Goal: Find specific fact: Find specific page/section

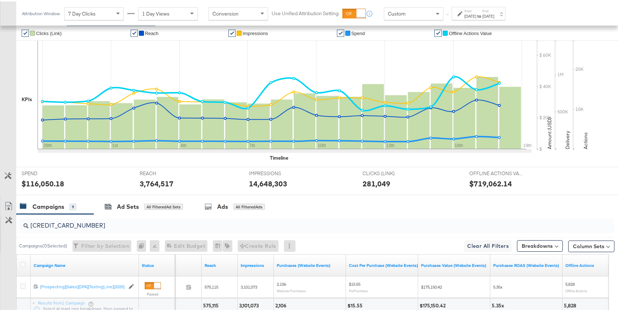
scroll to position [210, 0]
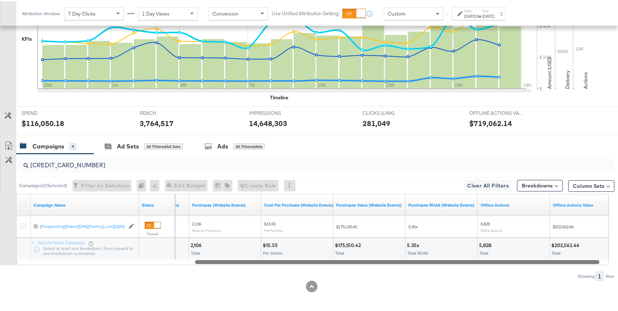
drag, startPoint x: 318, startPoint y: 261, endPoint x: 377, endPoint y: 258, distance: 58.9
click at [377, 258] on div at bounding box center [397, 260] width 404 height 6
drag, startPoint x: 351, startPoint y: 260, endPoint x: 354, endPoint y: 256, distance: 4.6
click at [354, 256] on div "Campaign Name Status Impressions Purchases (Website Events) Cost Per Purchase (…" at bounding box center [312, 227] width 593 height 71
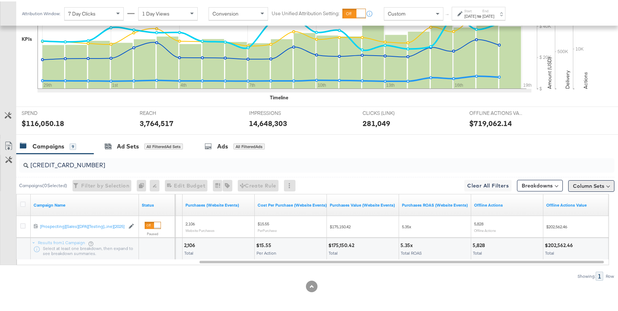
click at [585, 184] on button "Column Sets" at bounding box center [591, 185] width 46 height 12
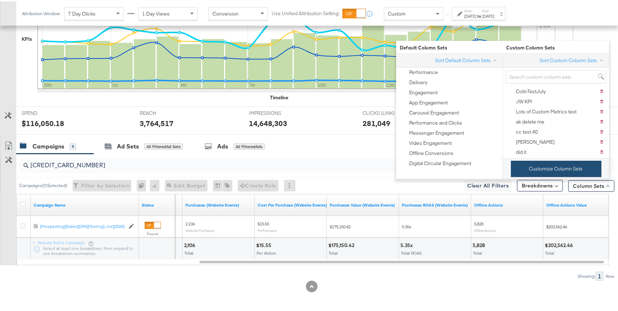
click at [540, 166] on button "Customize Column Sets" at bounding box center [556, 167] width 91 height 16
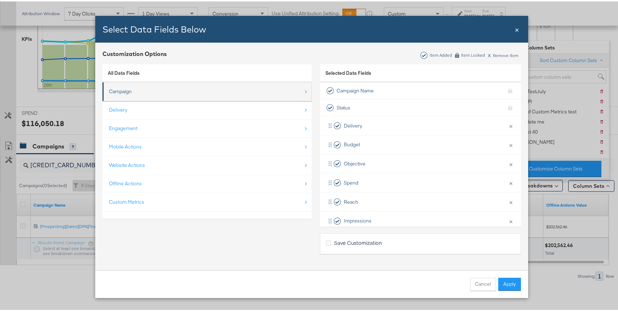
click at [149, 99] on li "Campaign" at bounding box center [206, 90] width 209 height 19
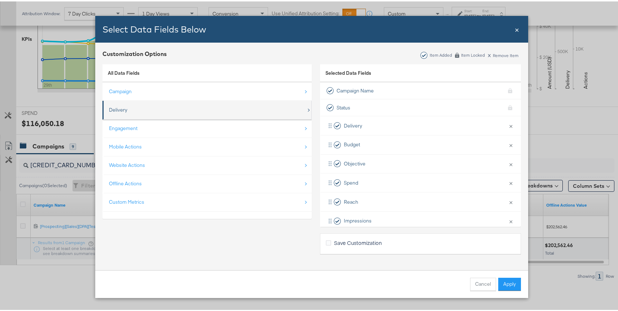
click at [123, 108] on div "Delivery" at bounding box center [118, 108] width 18 height 7
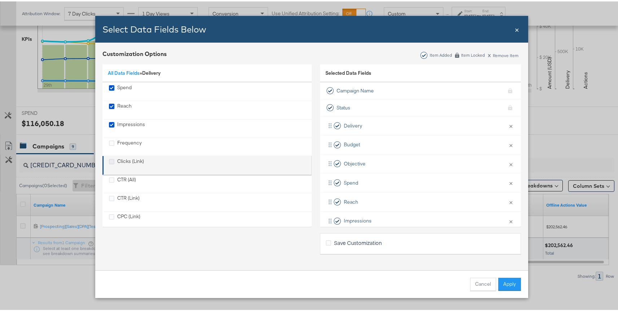
click at [109, 161] on icon "Clicks (Link)" at bounding box center [111, 159] width 5 height 5
click at [0, 0] on input "Clicks (Link)" at bounding box center [0, 0] width 0 height 0
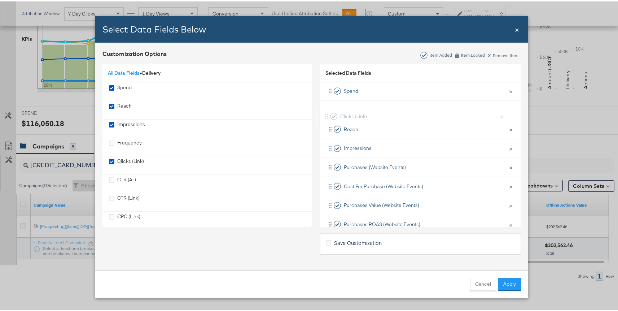
scroll to position [90, 0]
drag, startPoint x: 399, startPoint y: 173, endPoint x: 400, endPoint y: 148, distance: 24.6
click at [400, 148] on div "Delivery × Remove from KPIs Budget × Remove from KPIs Objective × Remove from K…" at bounding box center [420, 148] width 201 height 247
click at [506, 279] on button "Apply" at bounding box center [509, 282] width 23 height 13
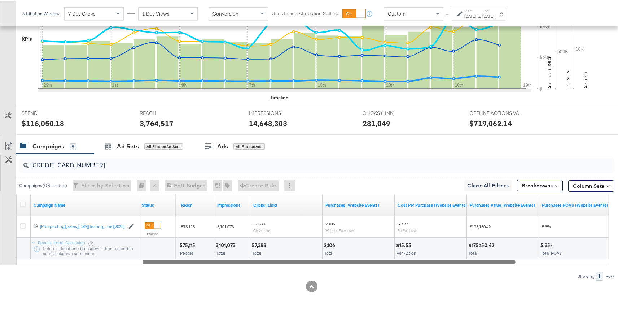
drag, startPoint x: 270, startPoint y: 261, endPoint x: 226, endPoint y: 261, distance: 44.4
click at [226, 261] on div at bounding box center [329, 260] width 373 height 6
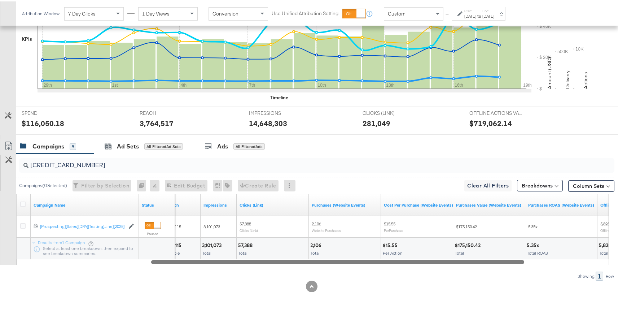
drag, startPoint x: 306, startPoint y: 260, endPoint x: 316, endPoint y: 260, distance: 10.1
click at [316, 260] on div at bounding box center [337, 260] width 373 height 6
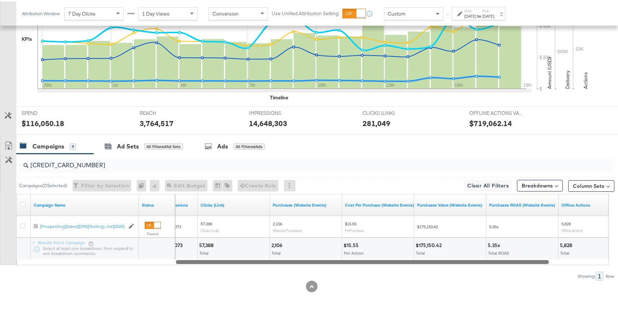
drag, startPoint x: 311, startPoint y: 261, endPoint x: 346, endPoint y: 261, distance: 35.0
click at [346, 261] on div at bounding box center [362, 260] width 373 height 6
click at [61, 167] on input "6825676521036" at bounding box center [295, 161] width 532 height 14
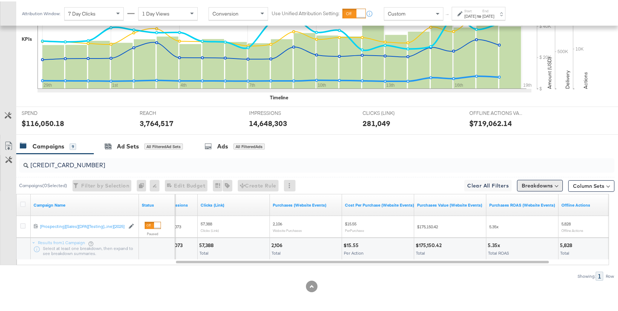
click at [546, 181] on button "Breakdowns" at bounding box center [540, 184] width 46 height 12
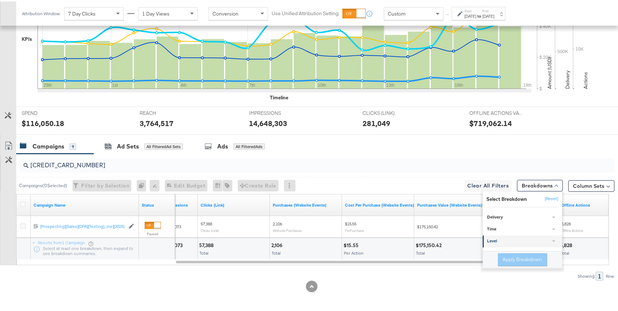
click at [501, 242] on div "Level" at bounding box center [523, 240] width 72 height 6
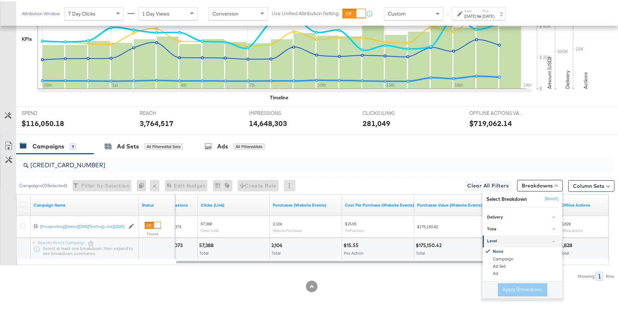
click at [497, 242] on div "Level" at bounding box center [523, 240] width 72 height 6
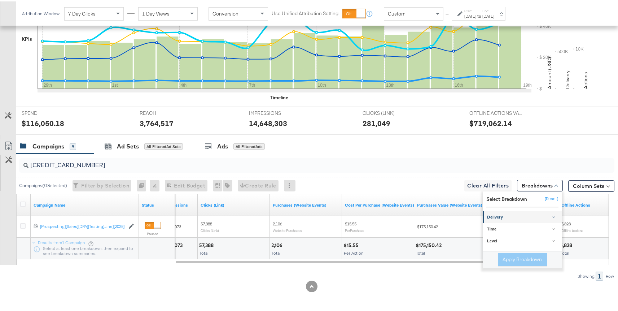
click at [497, 216] on div "Delivery" at bounding box center [523, 216] width 72 height 6
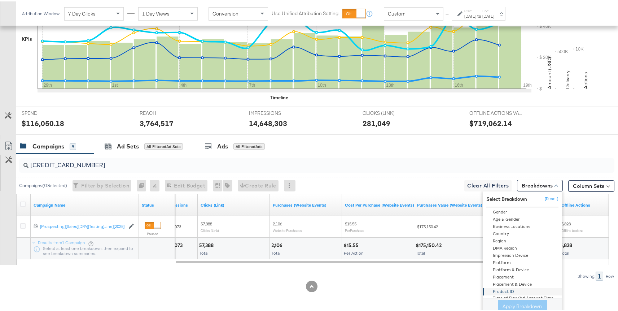
click at [500, 288] on div "Product ID" at bounding box center [523, 290] width 78 height 7
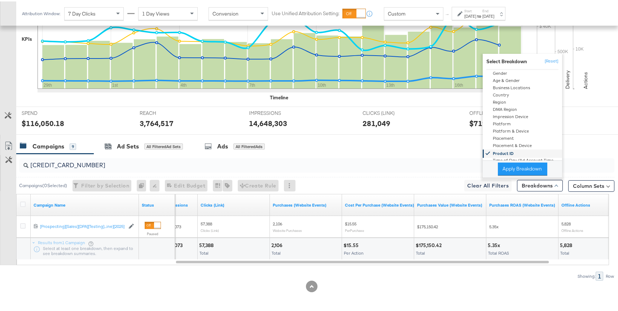
scroll to position [29, 0]
click at [511, 165] on button "Apply Breakdown" at bounding box center [522, 167] width 49 height 13
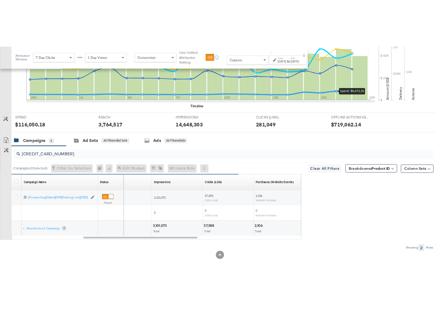
scroll to position [253, 0]
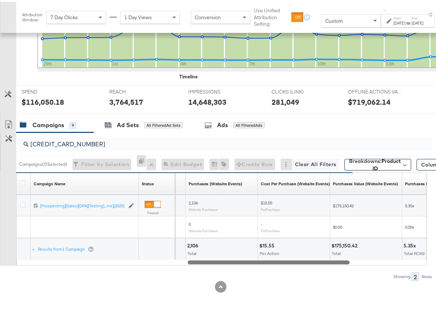
drag, startPoint x: 228, startPoint y: 260, endPoint x: 305, endPoint y: 256, distance: 76.6
click at [305, 256] on div "Campaign Name Sorting Unavailable Status Sorting Unavailable Clicks (Link) Sort…" at bounding box center [221, 217] width 411 height 93
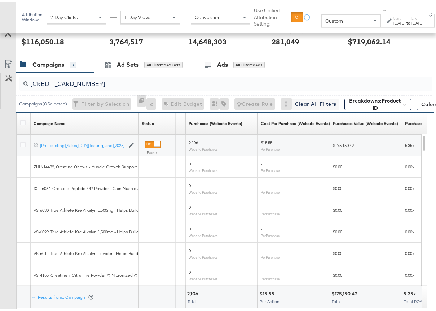
scroll to position [333, 0]
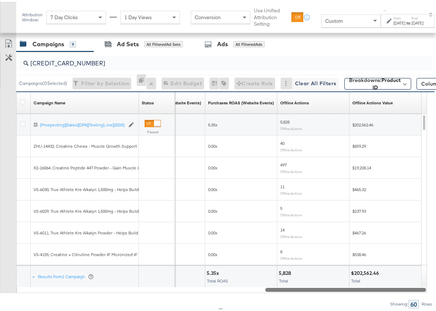
drag, startPoint x: 214, startPoint y: 286, endPoint x: 300, endPoint y: 286, distance: 86.2
click at [300, 286] on div at bounding box center [346, 287] width 161 height 6
drag, startPoint x: 426, startPoint y: 123, endPoint x: 423, endPoint y: 100, distance: 22.9
click at [423, 100] on div "Campaign Name Sorting Unavailable Status Sorting Unavailable Purchases Value (W…" at bounding box center [221, 190] width 411 height 201
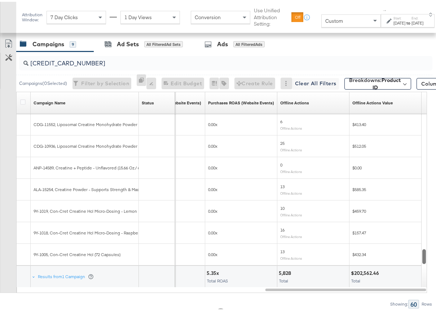
drag, startPoint x: 425, startPoint y: 121, endPoint x: 423, endPoint y: 262, distance: 140.7
click at [423, 262] on div at bounding box center [423, 188] width 5 height 152
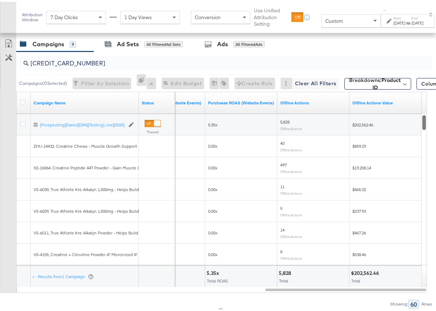
drag, startPoint x: 423, startPoint y: 259, endPoint x: 429, endPoint y: 108, distance: 151.0
click at [429, 108] on div "KPIs Performance & KPIs Customize KPIs ✔ Clicks (Link) ✔ Reach ✔ Impressions ✔ …" at bounding box center [221, 92] width 442 height 491
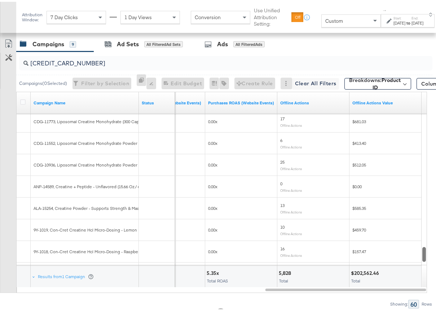
drag, startPoint x: 423, startPoint y: 124, endPoint x: 424, endPoint y: 280, distance: 155.9
click at [424, 280] on div "Campaign Name Status Purchases Value (Website Events) Purchases ROAS (Website E…" at bounding box center [221, 190] width 411 height 201
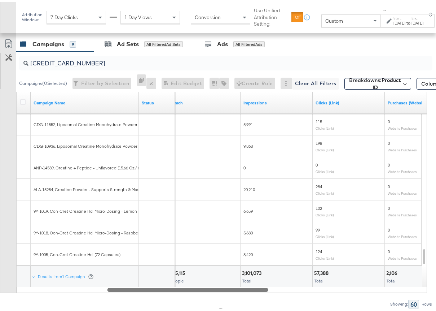
drag, startPoint x: 277, startPoint y: 287, endPoint x: 121, endPoint y: 289, distance: 156.2
click at [121, 289] on div at bounding box center [188, 287] width 161 height 6
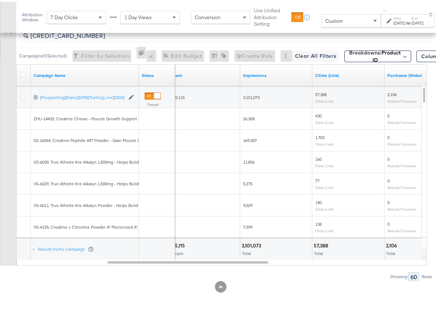
scroll to position [337, 0]
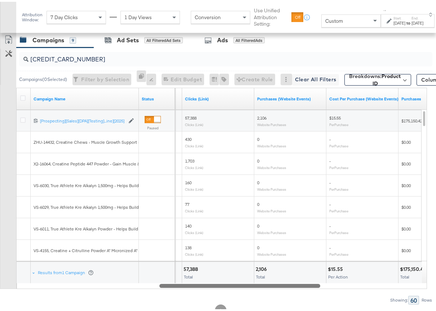
drag, startPoint x: 248, startPoint y: 284, endPoint x: 297, endPoint y: 284, distance: 49.1
click at [297, 284] on div at bounding box center [239, 283] width 161 height 6
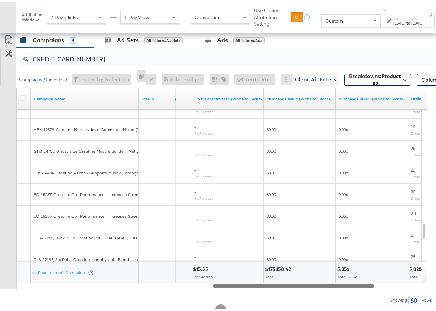
drag, startPoint x: 262, startPoint y: 284, endPoint x: 318, endPoint y: 282, distance: 55.6
click at [318, 282] on div at bounding box center [293, 283] width 161 height 6
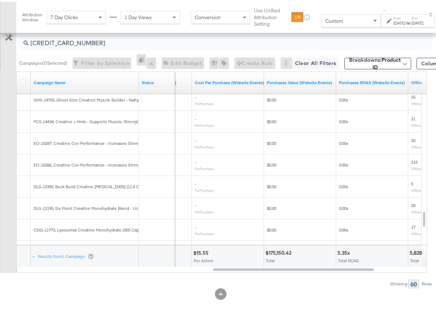
scroll to position [361, 0]
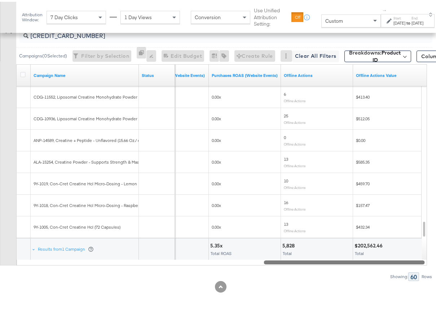
drag, startPoint x: 270, startPoint y: 260, endPoint x: 323, endPoint y: 257, distance: 53.5
click at [323, 257] on div "Campaign Name Status Purchases Value (Website Events) Purchases ROAS (Website E…" at bounding box center [221, 162] width 411 height 201
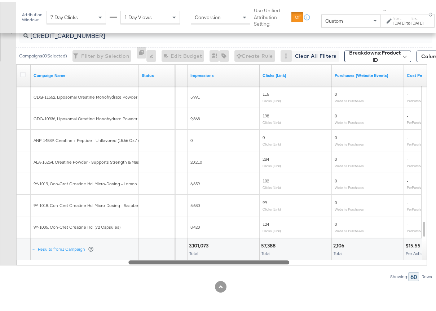
drag, startPoint x: 311, startPoint y: 262, endPoint x: 176, endPoint y: 259, distance: 134.6
click at [176, 259] on div at bounding box center [208, 260] width 161 height 6
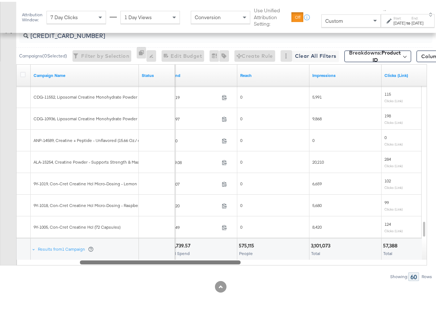
drag, startPoint x: 189, startPoint y: 262, endPoint x: 140, endPoint y: 254, distance: 49.3
click at [140, 254] on div "Campaign Name Status Spend Reach Impressions Clicks (Link) EO-15287, Creatine C…" at bounding box center [221, 162] width 411 height 201
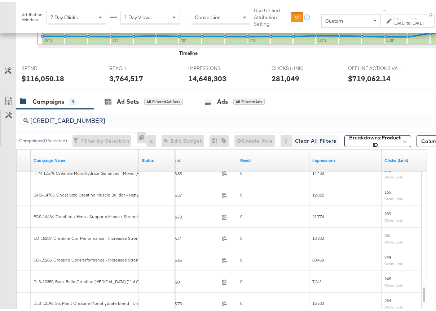
scroll to position [262, 0]
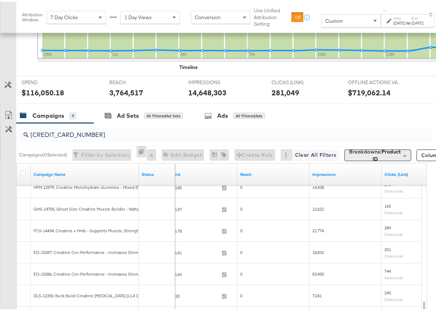
click at [373, 157] on b "Product ID" at bounding box center [387, 153] width 29 height 14
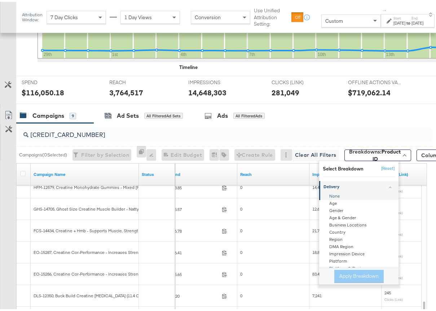
click at [320, 194] on div "None" at bounding box center [359, 194] width 78 height 7
click at [334, 274] on button "Apply Breakdown" at bounding box center [358, 274] width 49 height 13
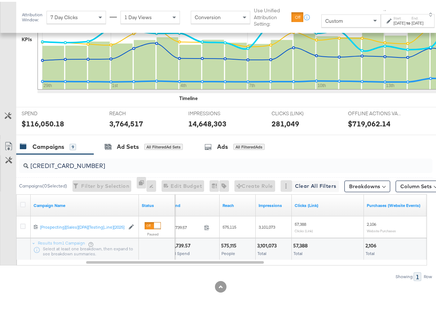
scroll to position [231, 0]
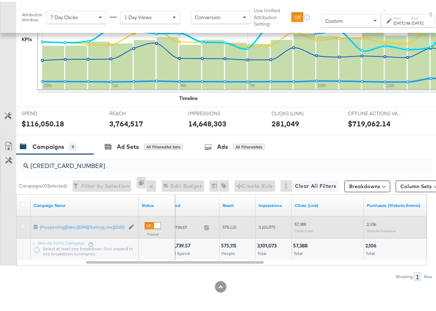
click at [23, 226] on icon at bounding box center [22, 224] width 5 height 5
click at [0, 0] on input "checkbox" at bounding box center [0, 0] width 0 height 0
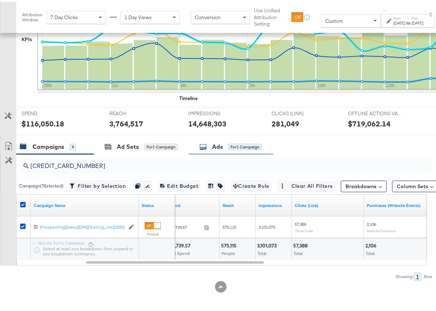
click at [227, 140] on div "Ads for 1 Campaign" at bounding box center [231, 145] width 85 height 16
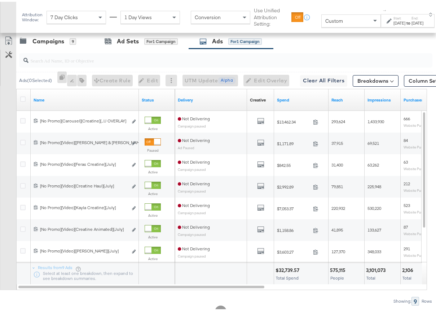
scroll to position [361, 0]
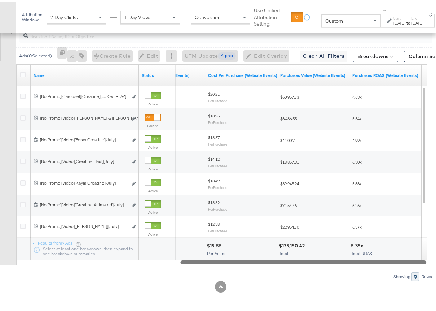
drag, startPoint x: 205, startPoint y: 262, endPoint x: 371, endPoint y: 270, distance: 165.8
click at [371, 270] on div "Ads ( 0 Selected) 0 Rename 0 ads Tags for 0 campaigns Create Rule Edit 0 ads Ed…" at bounding box center [216, 150] width 433 height 257
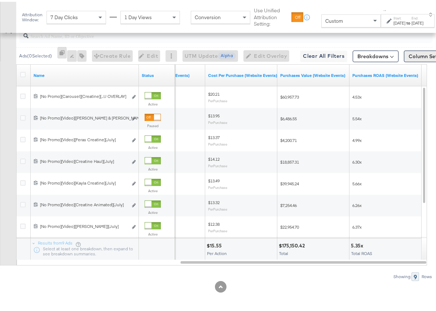
click at [419, 57] on button "Column Sets" at bounding box center [427, 55] width 46 height 12
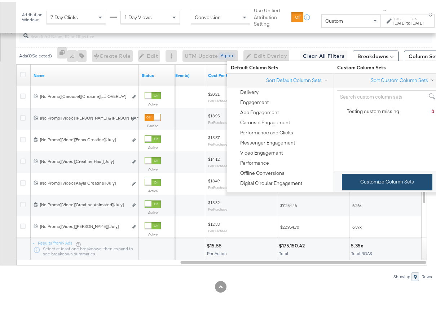
click at [357, 184] on button "Customize Column Sets" at bounding box center [387, 180] width 91 height 16
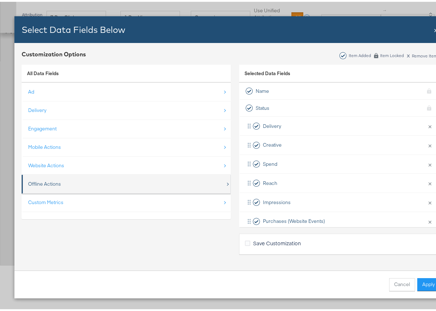
click at [51, 184] on div "Offline Actions" at bounding box center [44, 182] width 33 height 7
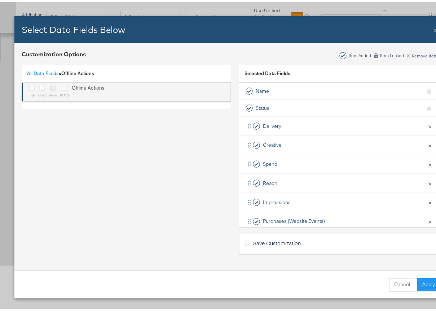
click at [54, 86] on icon "Bulk Add Locations Modal" at bounding box center [52, 86] width 5 height 5
click at [0, 0] on input "Bulk Add Locations Modal" at bounding box center [0, 0] width 0 height 0
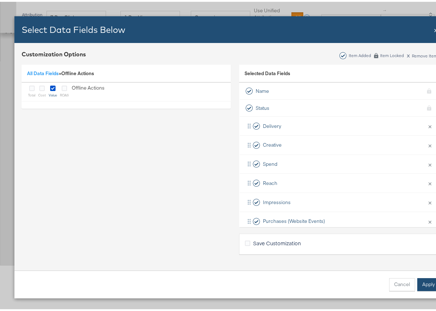
click at [424, 282] on button "Apply" at bounding box center [428, 282] width 23 height 13
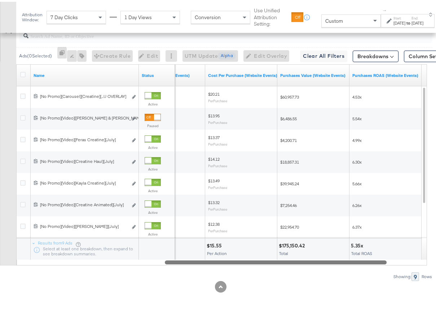
drag, startPoint x: 337, startPoint y: 259, endPoint x: 372, endPoint y: 259, distance: 34.6
click at [372, 259] on div at bounding box center [276, 260] width 222 height 6
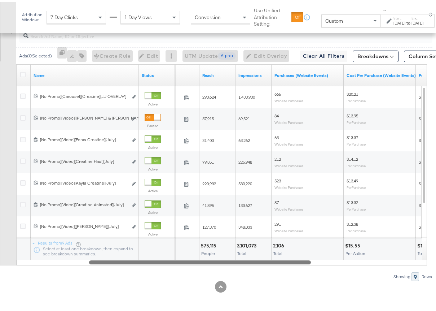
drag, startPoint x: 264, startPoint y: 258, endPoint x: 242, endPoint y: 263, distance: 22.5
click at [242, 263] on div at bounding box center [200, 260] width 222 height 6
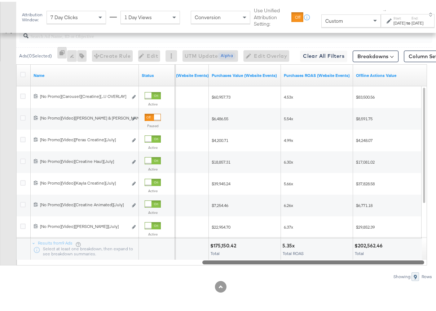
drag, startPoint x: 242, startPoint y: 263, endPoint x: 356, endPoint y: 261, distance: 113.7
click at [356, 261] on div at bounding box center [313, 260] width 222 height 6
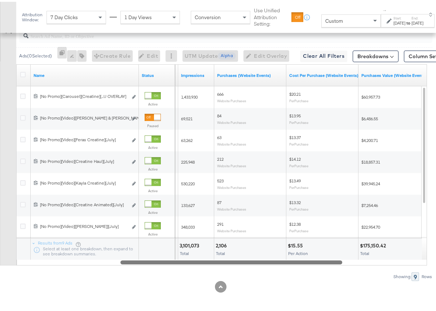
drag, startPoint x: 356, startPoint y: 261, endPoint x: 274, endPoint y: 259, distance: 81.9
click at [274, 259] on div at bounding box center [232, 260] width 222 height 6
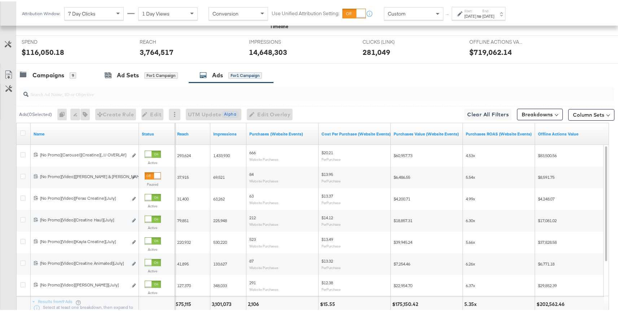
scroll to position [306, 0]
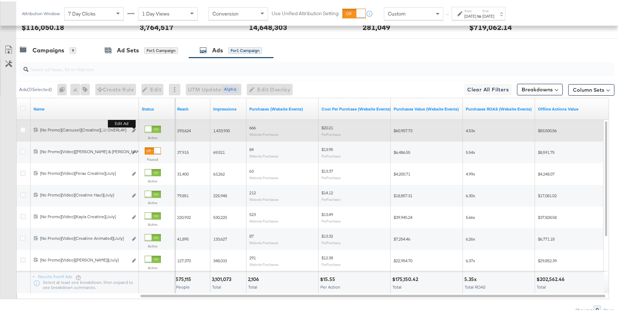
click at [133, 126] on b "Edit ad" at bounding box center [122, 122] width 28 height 8
click at [131, 130] on div "Edit ad" at bounding box center [132, 130] width 8 height 8
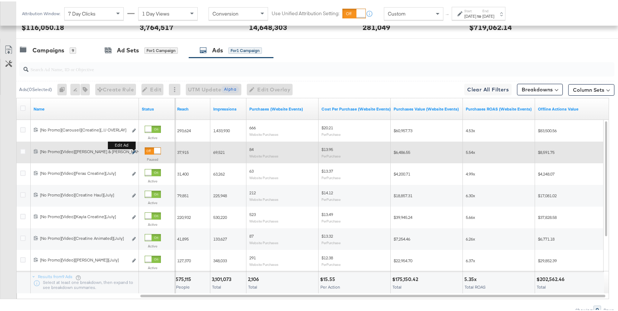
click at [133, 151] on icon "link" at bounding box center [134, 151] width 4 height 4
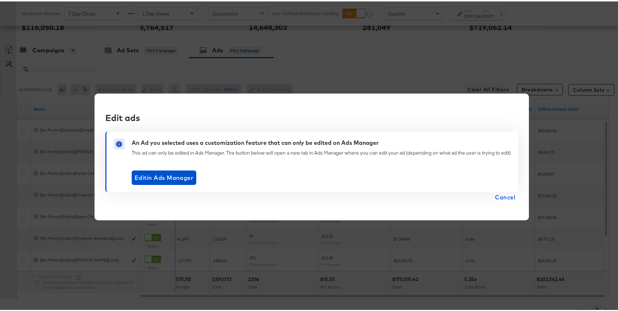
click at [499, 196] on span "Cancel" at bounding box center [505, 196] width 20 height 10
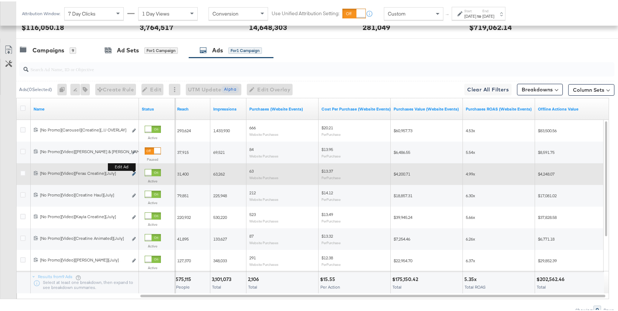
click at [134, 172] on icon "link" at bounding box center [134, 172] width 4 height 4
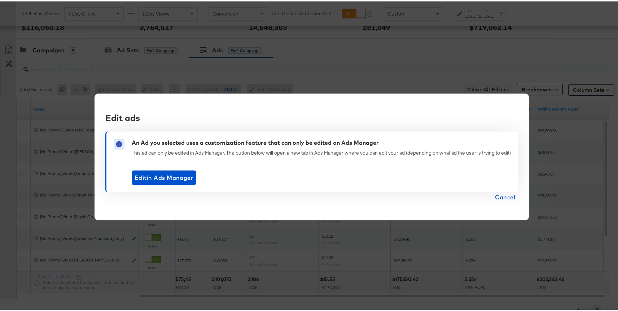
click at [499, 195] on span "Cancel" at bounding box center [505, 196] width 20 height 10
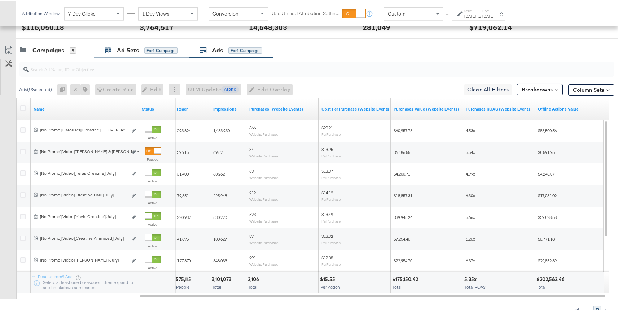
click at [120, 51] on div "Ad Sets" at bounding box center [128, 49] width 22 height 8
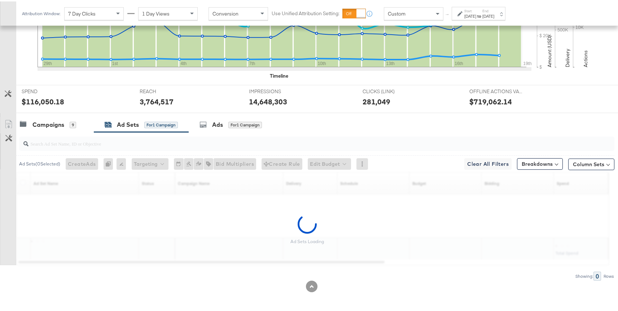
scroll to position [210, 0]
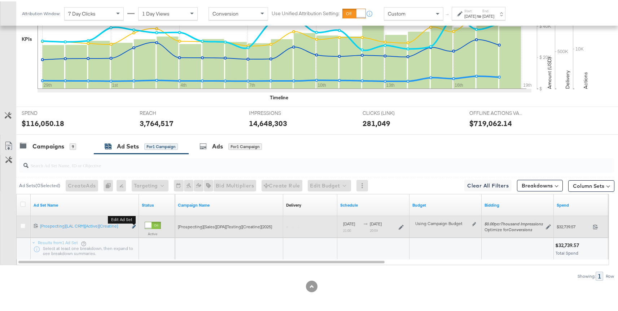
click at [133, 226] on icon "link" at bounding box center [134, 225] width 4 height 4
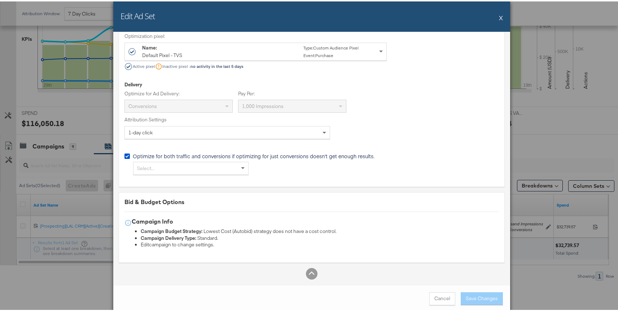
scroll to position [1830, 0]
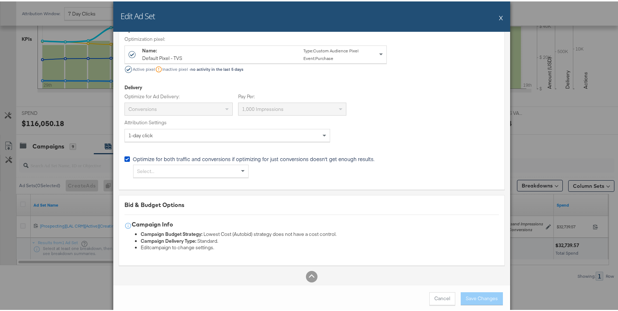
click at [496, 16] on div "Edit Ad Set X" at bounding box center [311, 15] width 397 height 30
click at [495, 18] on div "Edit Ad Set X" at bounding box center [311, 15] width 397 height 30
click at [499, 18] on button "X" at bounding box center [501, 16] width 4 height 14
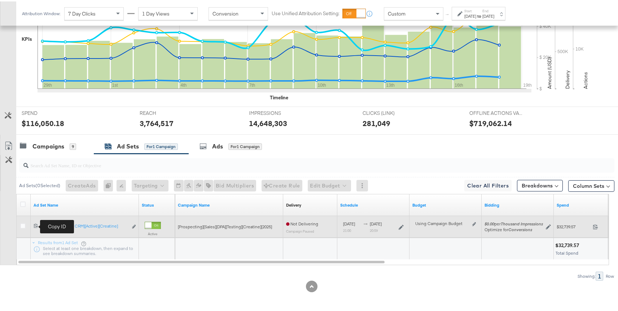
click at [36, 226] on icon at bounding box center [36, 224] width 5 height 5
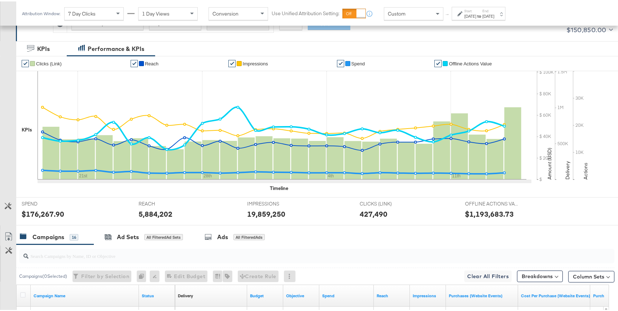
scroll to position [199, 0]
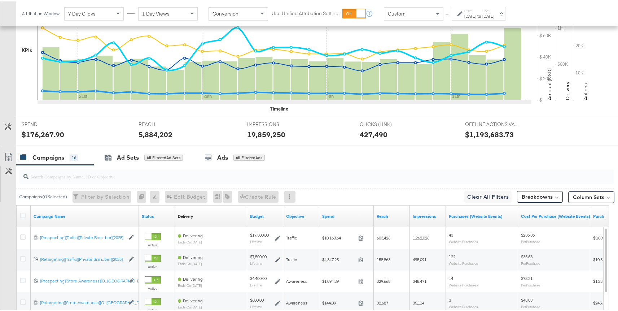
click at [166, 171] on input "search" at bounding box center [295, 172] width 532 height 14
paste input "6847240417236"
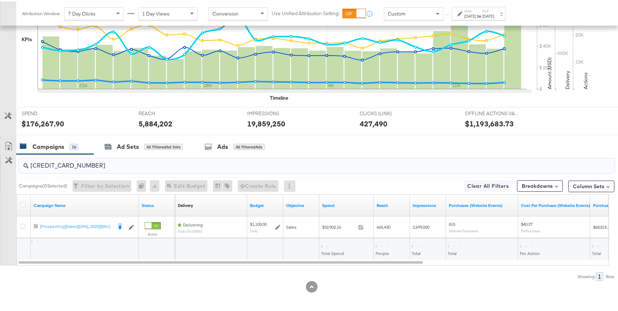
scroll to position [210, 0]
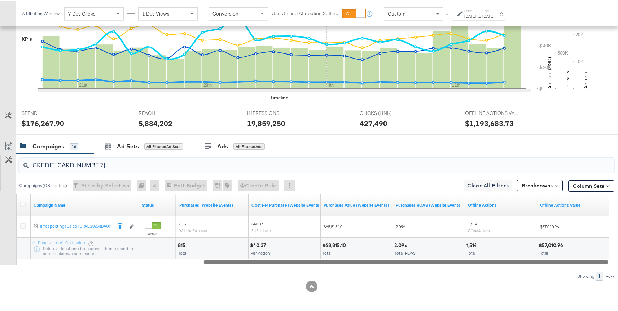
drag, startPoint x: 257, startPoint y: 259, endPoint x: 457, endPoint y: 260, distance: 199.9
click at [457, 260] on div at bounding box center [406, 260] width 404 height 6
type input "6847240417236"
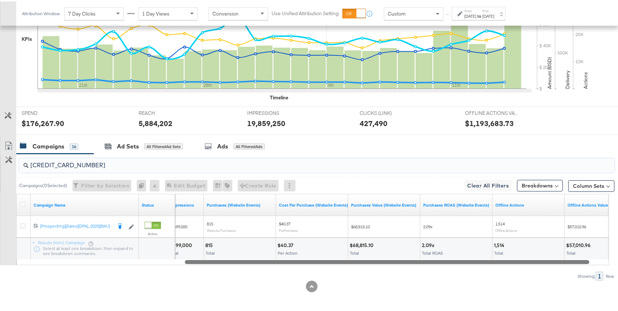
drag, startPoint x: 337, startPoint y: 260, endPoint x: 320, endPoint y: 260, distance: 17.0
click at [320, 260] on div at bounding box center [387, 260] width 404 height 6
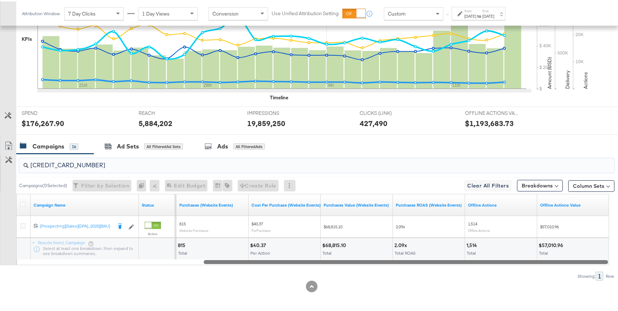
drag, startPoint x: 341, startPoint y: 259, endPoint x: 381, endPoint y: 259, distance: 40.1
click at [381, 259] on div at bounding box center [406, 260] width 404 height 6
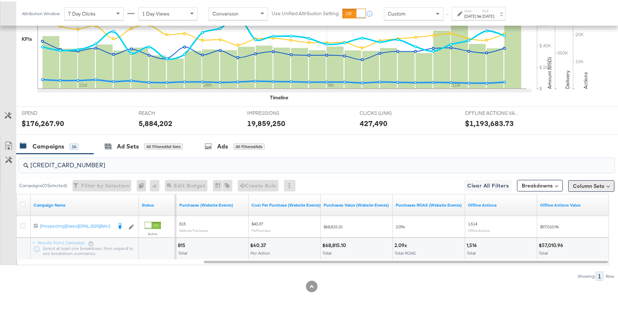
click at [581, 180] on button "Column Sets" at bounding box center [591, 185] width 46 height 12
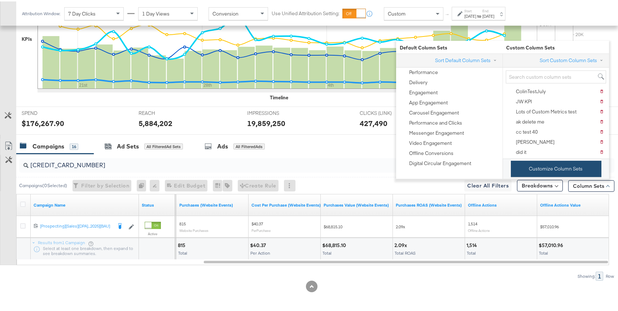
click at [535, 169] on button "Customize Column Sets" at bounding box center [556, 167] width 91 height 16
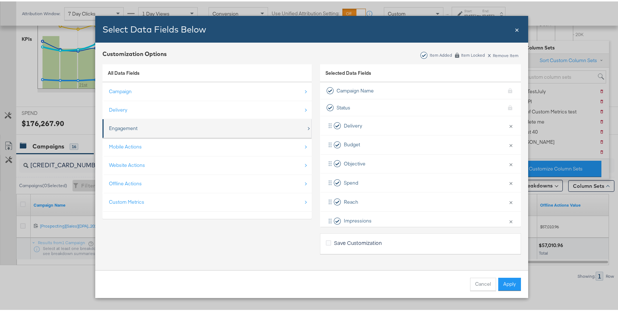
click at [154, 127] on div "Engagement" at bounding box center [207, 126] width 197 height 15
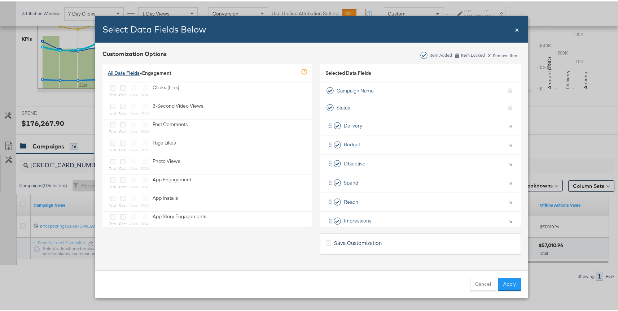
click at [119, 70] on link "All Data Fields" at bounding box center [124, 71] width 32 height 6
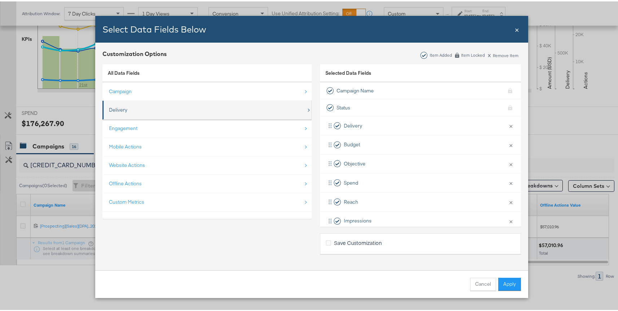
click at [131, 107] on div "Delivery" at bounding box center [207, 108] width 197 height 15
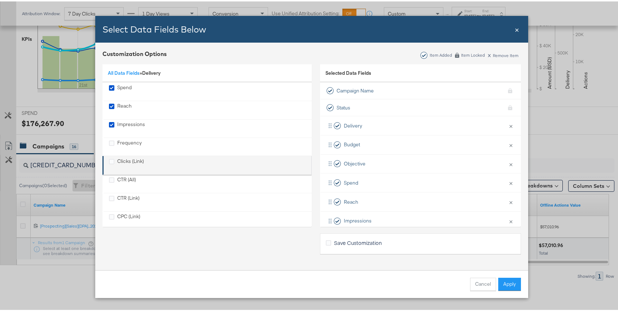
click at [117, 162] on div "Clicks (Link)" at bounding box center [130, 163] width 27 height 15
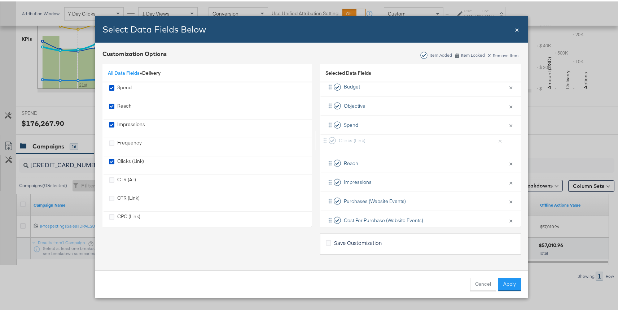
scroll to position [57, 0]
drag, startPoint x: 376, startPoint y: 171, endPoint x: 374, endPoint y: 180, distance: 9.2
click at [374, 180] on div "Delivery × Remove from KPIs Budget × Remove from KPIs Objective × Remove from K…" at bounding box center [420, 181] width 201 height 247
click at [506, 285] on button "Apply" at bounding box center [509, 282] width 23 height 13
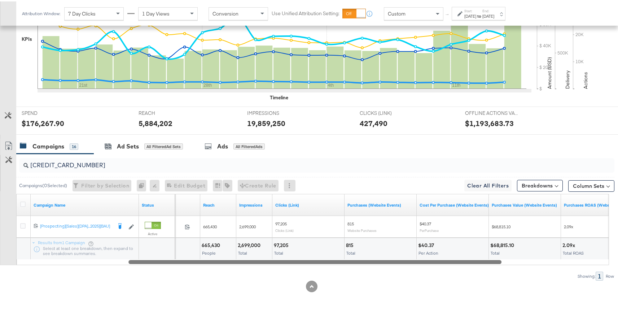
drag, startPoint x: 275, startPoint y: 262, endPoint x: 208, endPoint y: 258, distance: 66.5
click at [208, 258] on div at bounding box center [314, 260] width 373 height 6
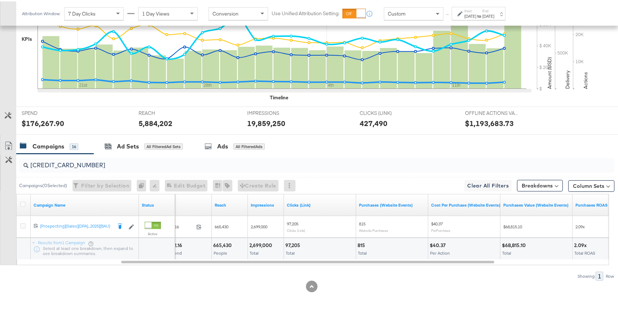
click at [51, 163] on input "6847240417236" at bounding box center [295, 161] width 532 height 14
click at [54, 162] on input "6847240417236" at bounding box center [295, 161] width 532 height 14
click at [54, 161] on input "6847240417236" at bounding box center [295, 161] width 532 height 14
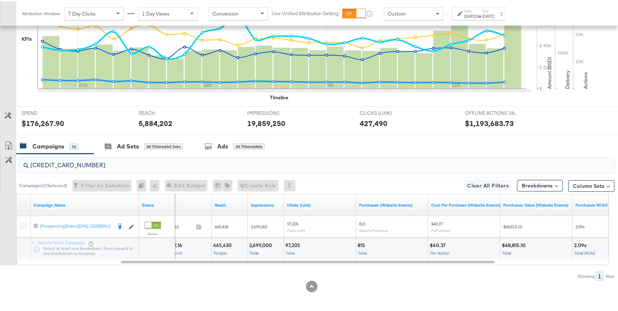
click at [54, 161] on input "6847240417236" at bounding box center [295, 161] width 532 height 14
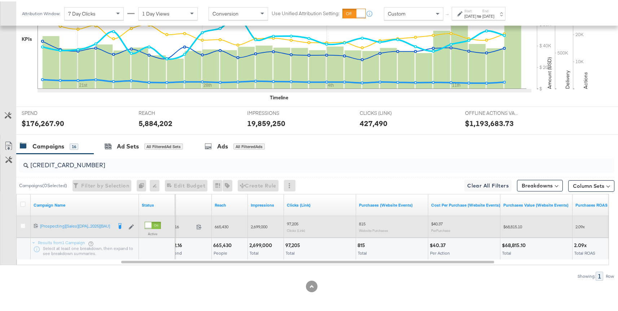
click at [26, 222] on div at bounding box center [24, 225] width 8 height 7
click at [25, 223] on icon at bounding box center [22, 224] width 5 height 5
click at [0, 0] on input "checkbox" at bounding box center [0, 0] width 0 height 0
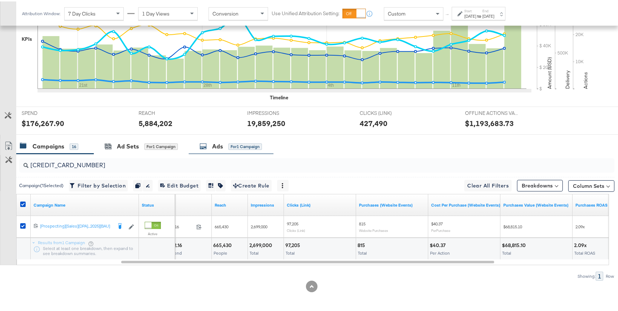
click at [223, 148] on div "Ads" at bounding box center [217, 145] width 11 height 8
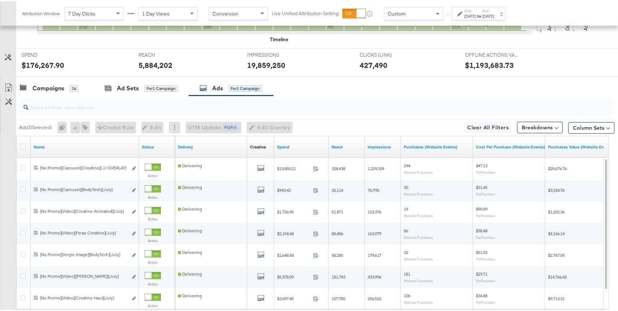
scroll to position [317, 0]
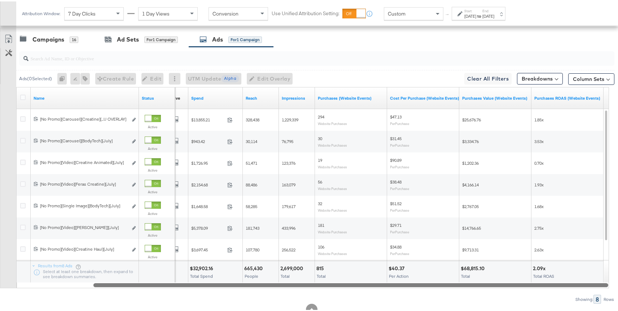
drag, startPoint x: 277, startPoint y: 284, endPoint x: 373, endPoint y: 284, distance: 95.6
click at [373, 284] on div at bounding box center [350, 283] width 515 height 6
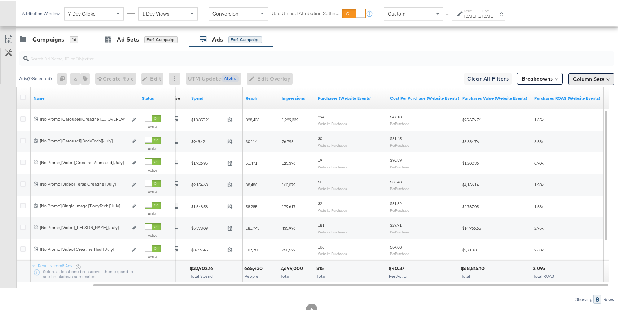
click at [584, 76] on button "Column Sets" at bounding box center [591, 78] width 46 height 12
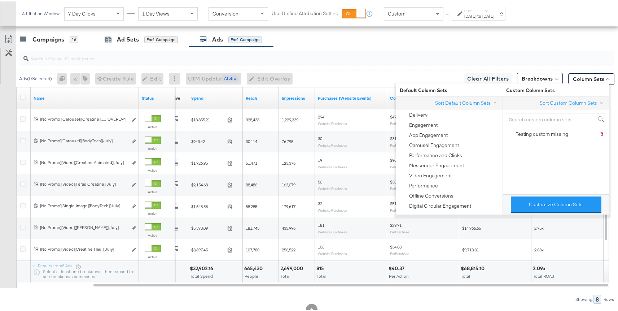
click at [393, 43] on div "Campaigns 16 Ad Sets for 1 Campaign Ads for 1 Campaign" at bounding box center [319, 38] width 607 height 16
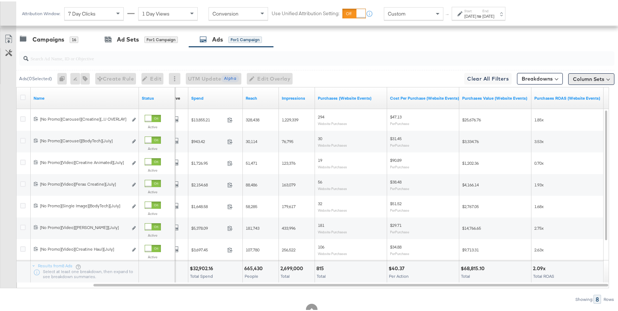
click at [576, 76] on button "Column Sets" at bounding box center [591, 78] width 46 height 12
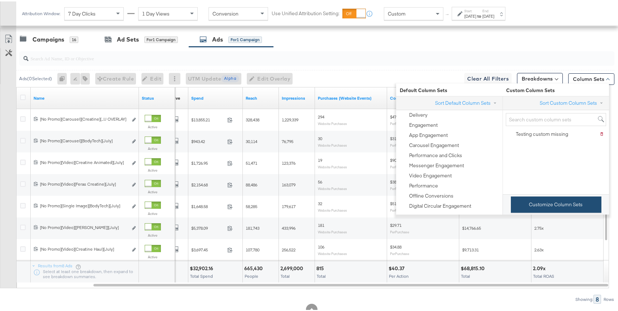
click at [534, 210] on button "Customize Column Sets" at bounding box center [556, 203] width 91 height 16
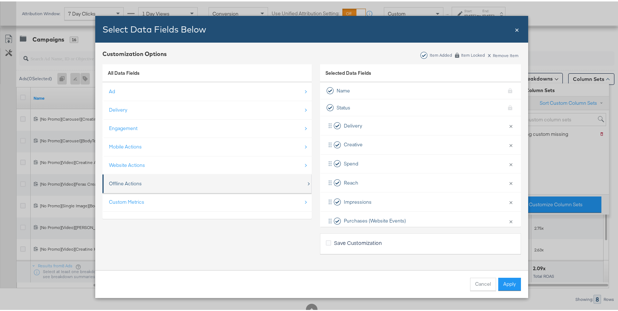
click at [159, 184] on div "Offline Actions" at bounding box center [207, 182] width 197 height 15
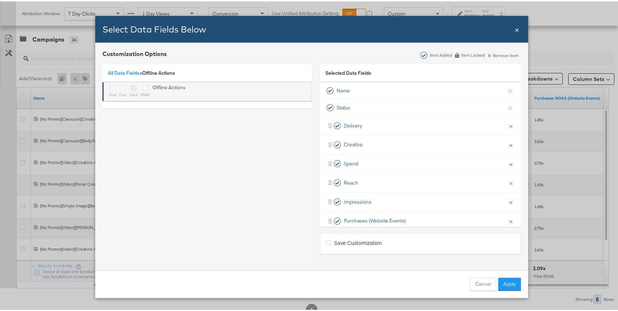
click at [132, 87] on icon "Bulk Add Locations Modal" at bounding box center [133, 86] width 5 height 5
click at [0, 0] on input "Bulk Add Locations Modal" at bounding box center [0, 0] width 0 height 0
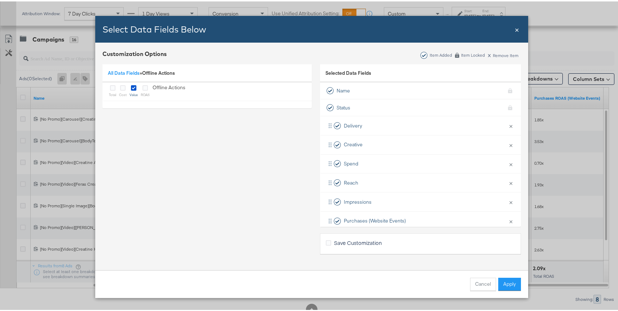
click at [498, 274] on div "Cancel Apply" at bounding box center [311, 282] width 433 height 28
click at [507, 281] on button "Apply" at bounding box center [509, 282] width 23 height 13
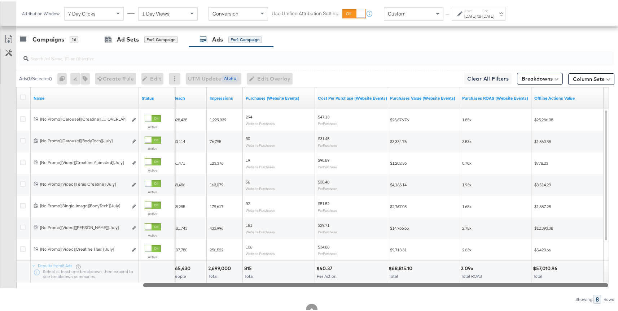
drag, startPoint x: 453, startPoint y: 282, endPoint x: 511, endPoint y: 281, distance: 57.7
click at [511, 281] on div at bounding box center [375, 283] width 465 height 6
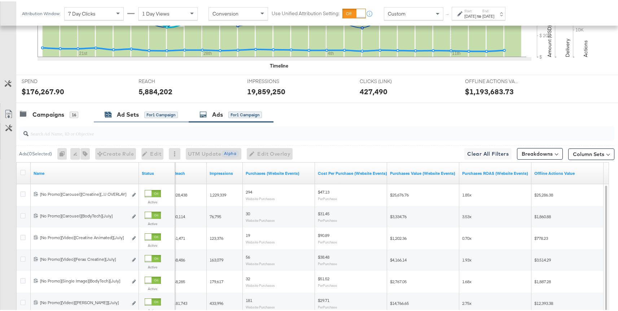
click at [120, 110] on div "Ad Sets" at bounding box center [128, 113] width 22 height 8
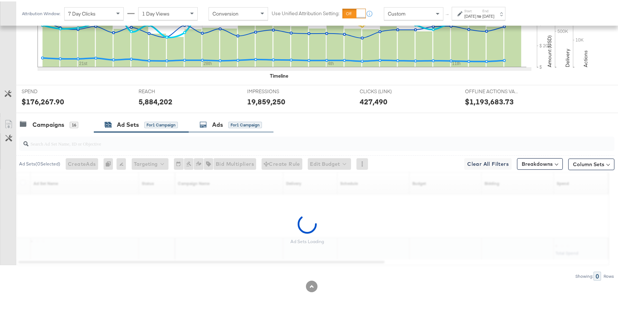
scroll to position [210, 0]
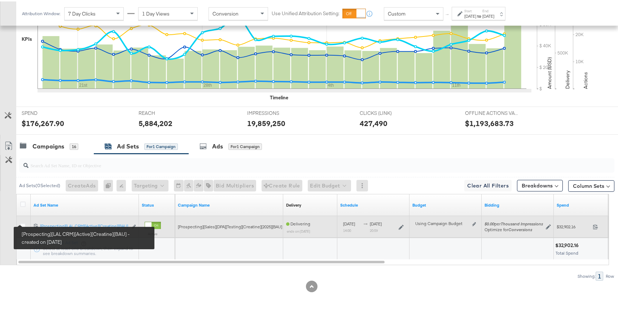
click at [38, 222] on icon at bounding box center [36, 224] width 5 height 5
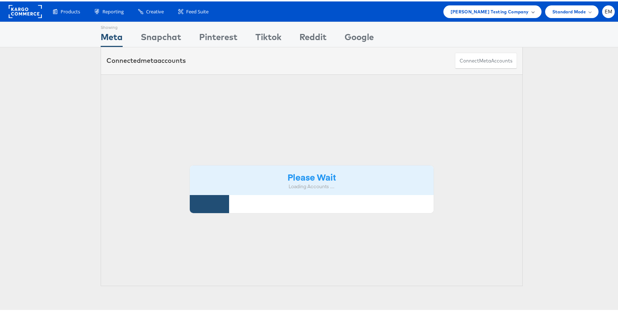
click at [467, 15] on div "[PERSON_NAME] Testing Company" at bounding box center [492, 10] width 98 height 13
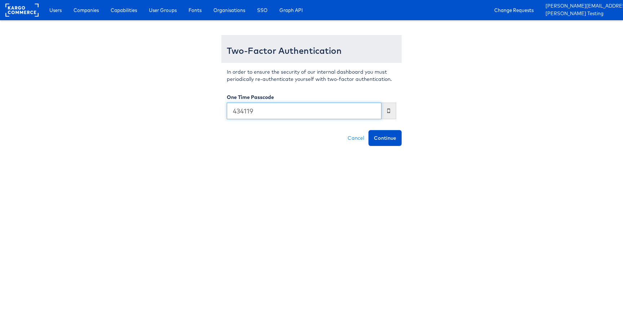
type input "434119"
click at [369, 130] on button "Continue" at bounding box center [385, 138] width 33 height 16
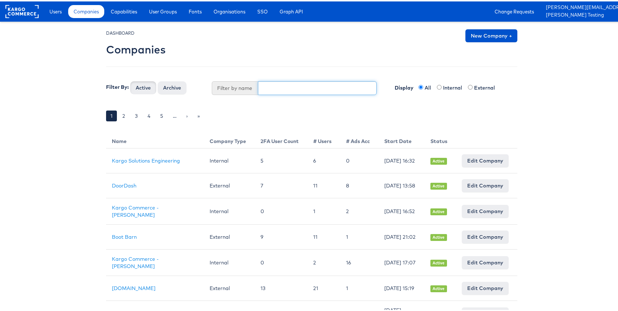
click at [279, 83] on input "text" at bounding box center [317, 87] width 119 height 14
type input "k"
type input "bel"
click at [130, 80] on button "Active" at bounding box center [143, 86] width 26 height 13
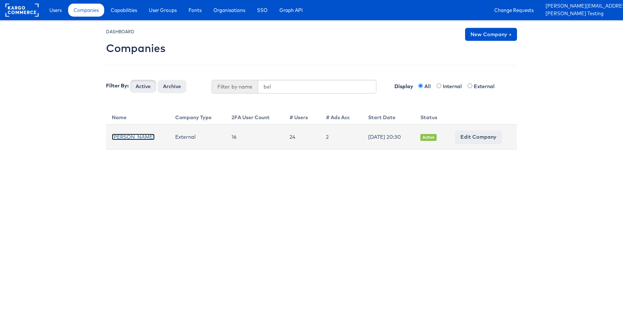
click at [113, 138] on link "[PERSON_NAME]" at bounding box center [133, 137] width 43 height 6
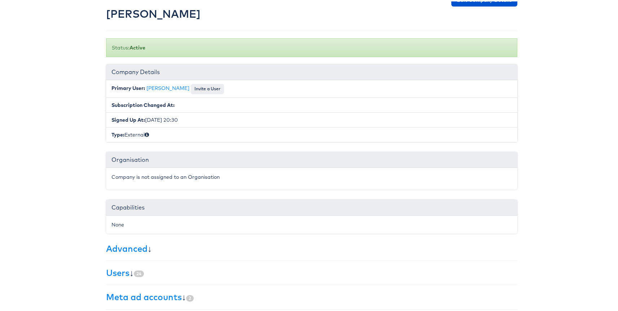
scroll to position [113, 0]
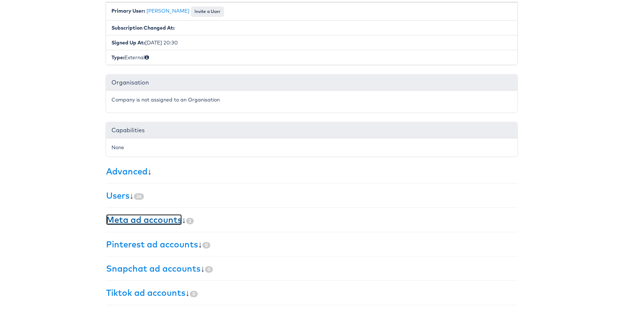
click at [113, 218] on link "Meta ad accounts" at bounding box center [144, 218] width 76 height 11
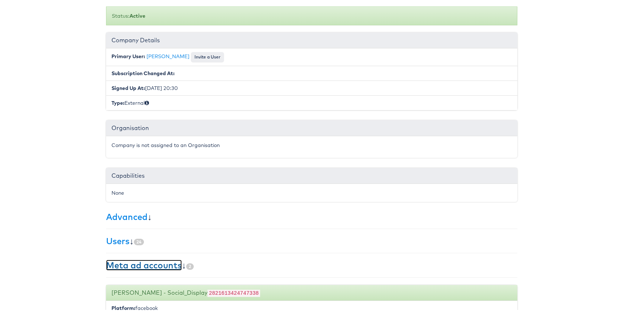
scroll to position [93, 0]
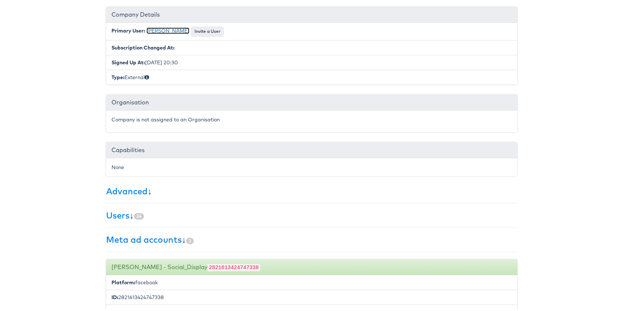
click at [159, 30] on link "[PERSON_NAME]" at bounding box center [167, 29] width 43 height 6
click at [113, 215] on link "Users" at bounding box center [117, 213] width 23 height 11
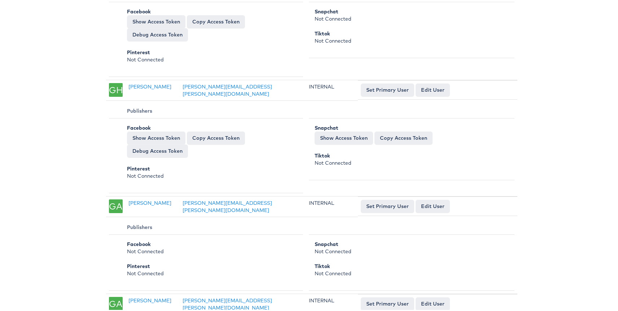
scroll to position [446, 0]
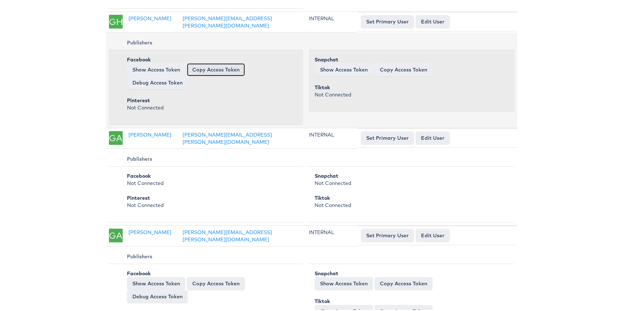
click at [203, 64] on button "Copy Access Token" at bounding box center [216, 68] width 58 height 13
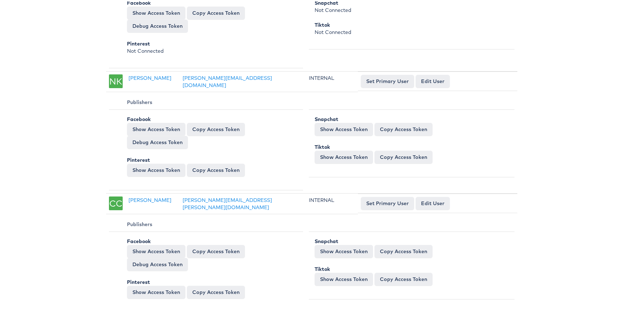
scroll to position [2106, 0]
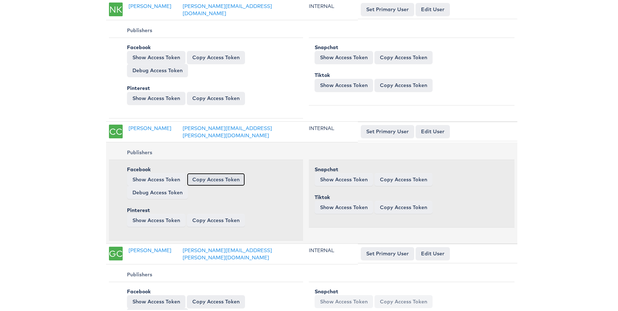
click at [206, 171] on button "Copy Access Token" at bounding box center [216, 177] width 58 height 13
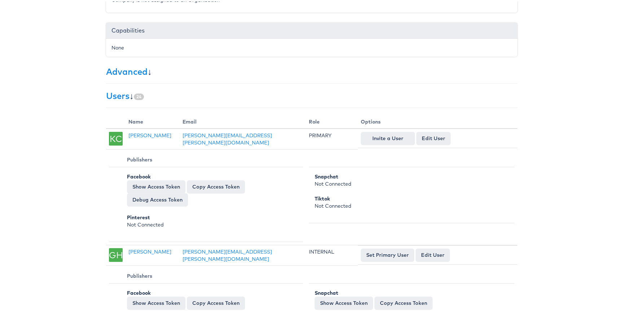
scroll to position [244, 0]
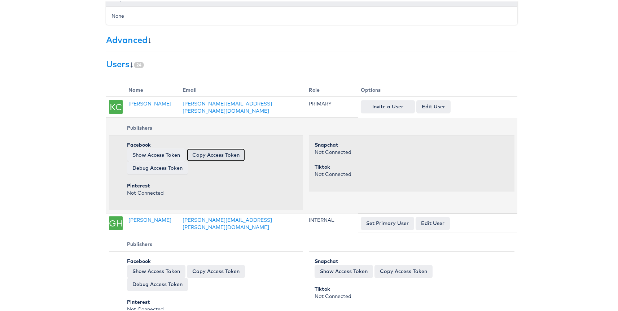
click at [202, 155] on button "Copy Access Token" at bounding box center [216, 153] width 58 height 13
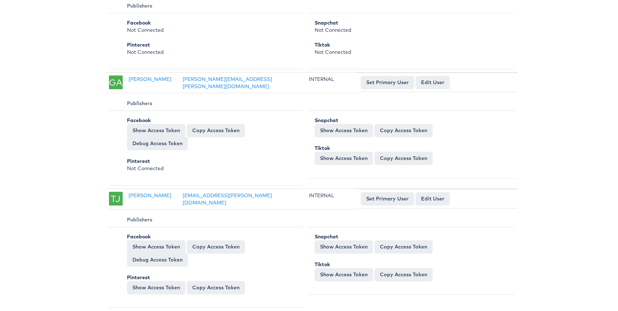
scroll to position [601, 0]
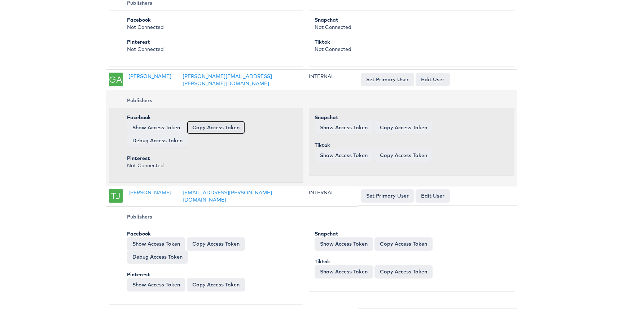
click at [204, 123] on button "Copy Access Token" at bounding box center [216, 125] width 58 height 13
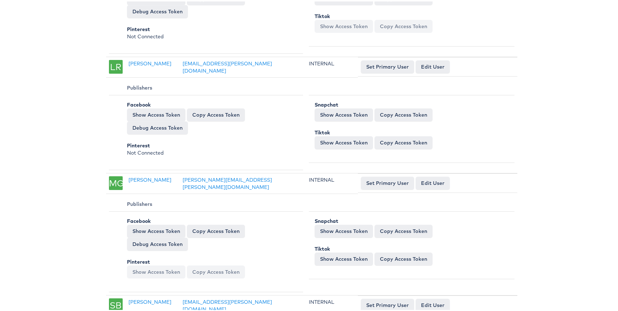
scroll to position [997, 0]
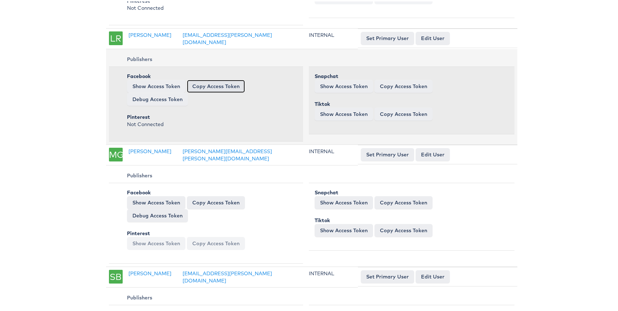
click at [230, 78] on button "Copy Access Token" at bounding box center [216, 84] width 58 height 13
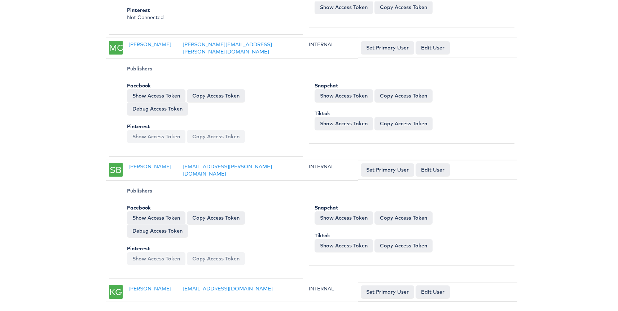
scroll to position [1131, 0]
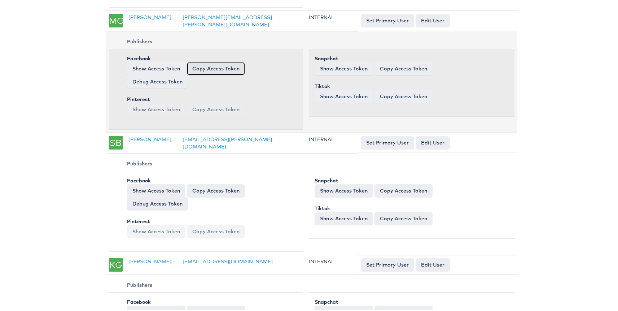
click at [210, 64] on button "Copy Access Token" at bounding box center [216, 67] width 58 height 13
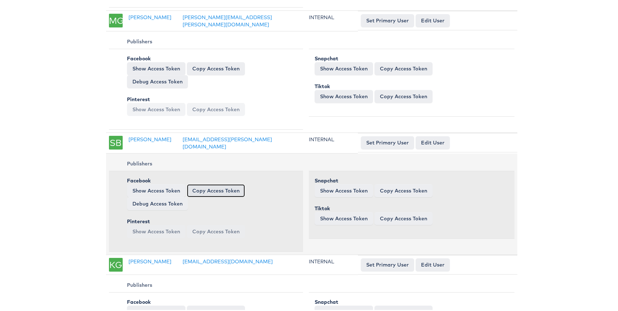
click at [222, 183] on button "Copy Access Token" at bounding box center [216, 189] width 58 height 13
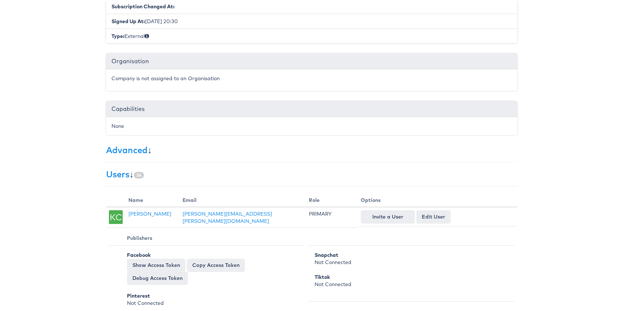
scroll to position [0, 0]
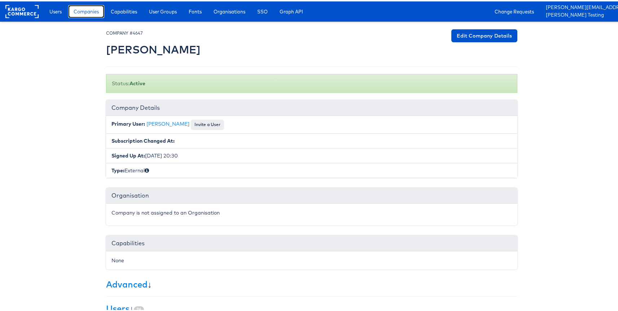
click at [87, 10] on span "Companies" at bounding box center [86, 9] width 25 height 7
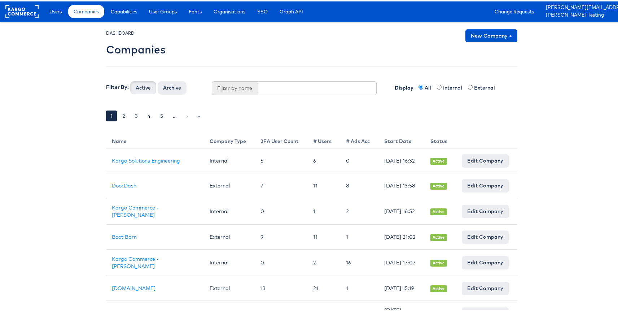
click at [277, 95] on div "DASHBOARD Companies New Company + Filter By: Active Archive Filter by name Disp…" at bounding box center [311, 79] width 411 height 102
click at [291, 86] on input "text" at bounding box center [317, 87] width 119 height 14
type input "b"
type input "[PERSON_NAME]"
click at [130, 80] on button "Active" at bounding box center [143, 86] width 26 height 13
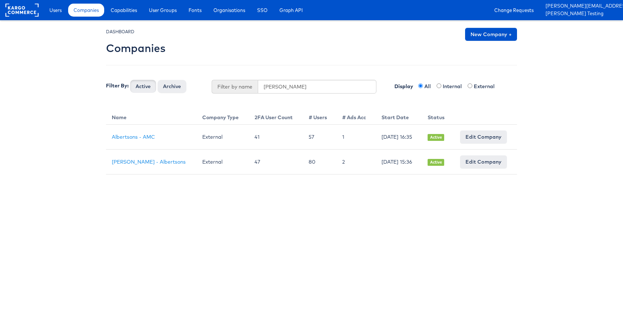
click at [127, 140] on td "Albertsons - AMC" at bounding box center [151, 136] width 91 height 25
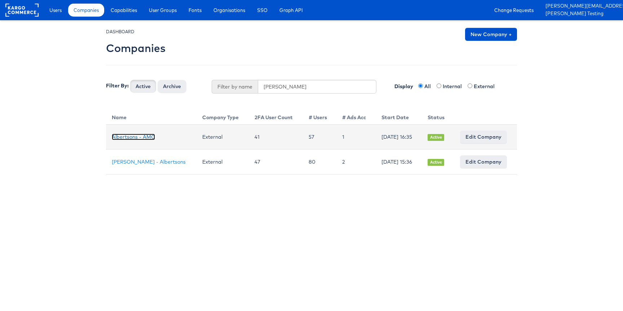
click at [136, 135] on link "Albertsons - AMC" at bounding box center [133, 137] width 43 height 6
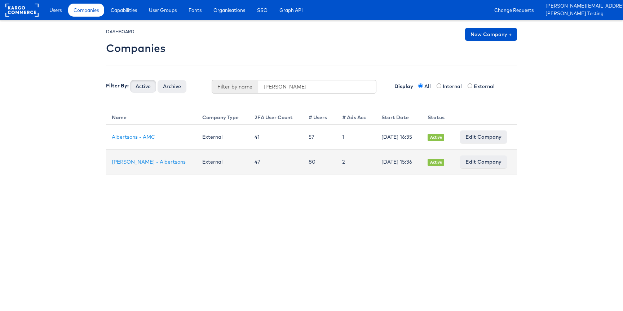
click at [128, 166] on td "[PERSON_NAME] - Albertsons" at bounding box center [151, 161] width 91 height 25
click at [136, 162] on link "[PERSON_NAME] - Albertsons" at bounding box center [149, 161] width 74 height 6
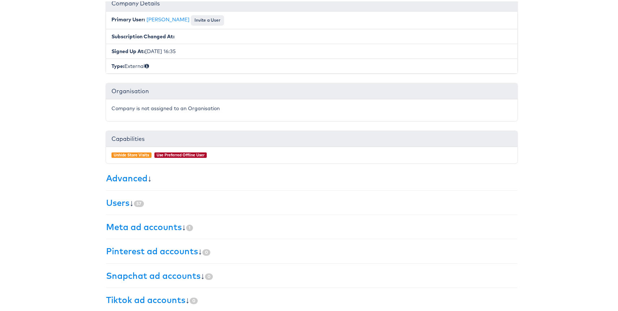
scroll to position [111, 0]
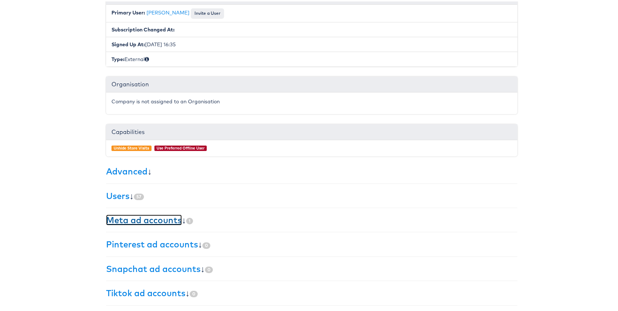
click at [121, 221] on link "Meta ad accounts" at bounding box center [144, 218] width 76 height 11
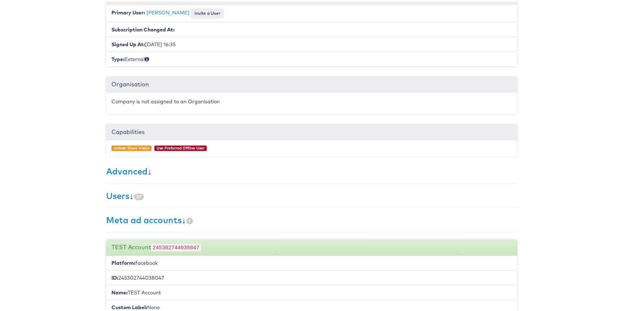
click at [173, 245] on code "245302744038047" at bounding box center [176, 245] width 50 height 7
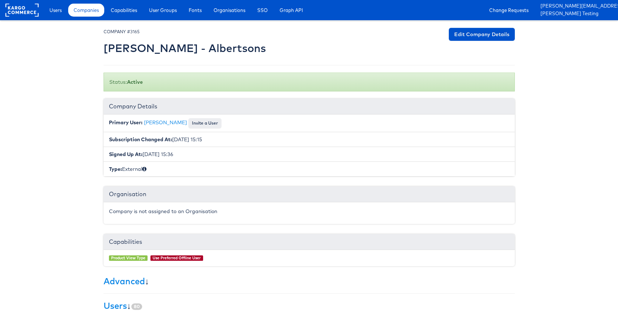
scroll to position [111, 0]
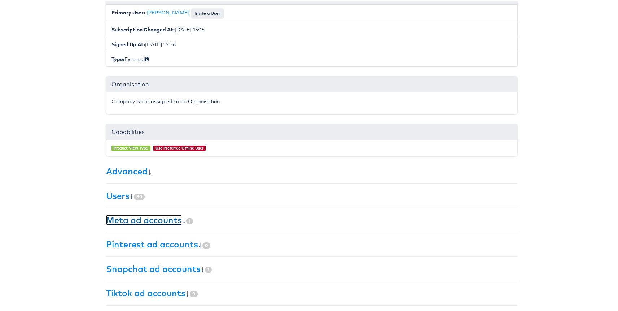
click at [121, 216] on link "Meta ad accounts" at bounding box center [144, 218] width 76 height 11
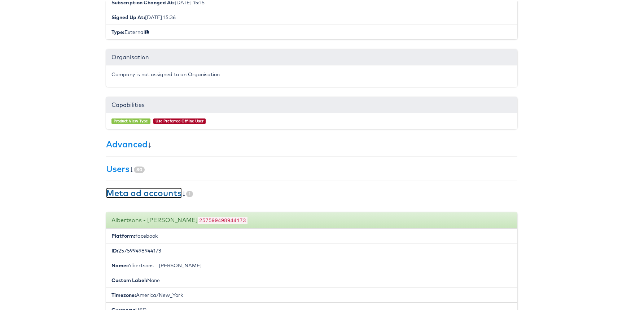
scroll to position [140, 0]
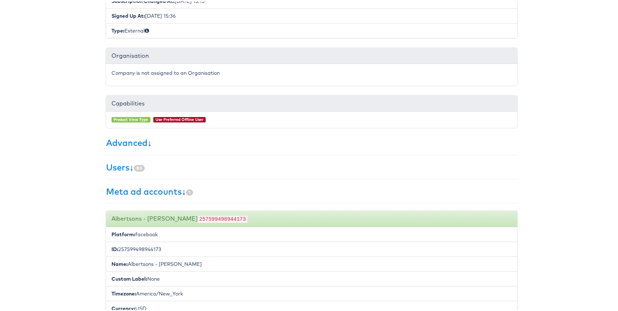
click at [198, 220] on code "257599498944173" at bounding box center [223, 217] width 50 height 7
click at [198, 219] on code "257599498944173" at bounding box center [223, 217] width 50 height 7
copy code "257599498944173"
